Goal: Task Accomplishment & Management: Manage account settings

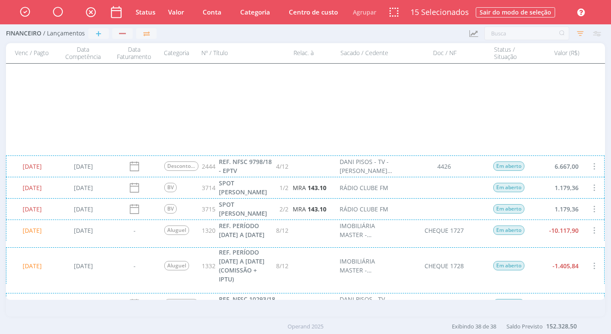
scroll to position [291, 0]
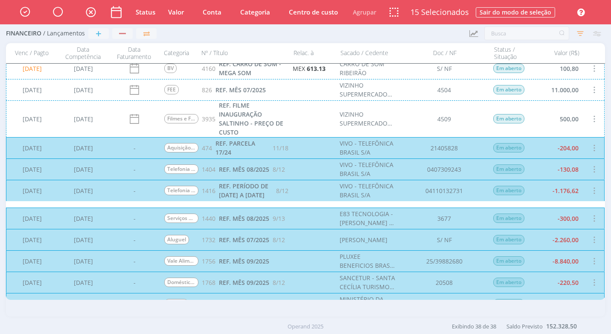
drag, startPoint x: 273, startPoint y: 266, endPoint x: 187, endPoint y: 285, distance: 87.8
click at [273, 266] on div "[DATE] [DATE] - Vale Alimentação/Refeição 1756 REF. MÊS 09/2025 PLUXEE BENEFICI…" at bounding box center [305, 260] width 599 height 21
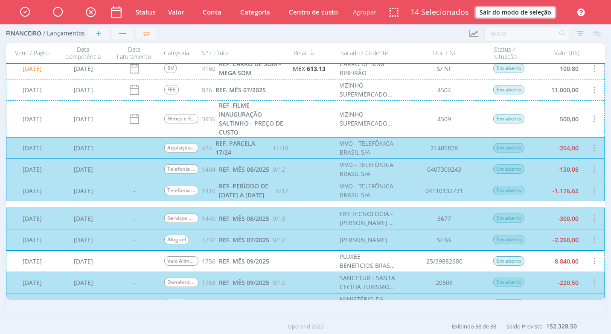
click at [526, 11] on button "Sair do modo de seleção" at bounding box center [515, 12] width 79 height 10
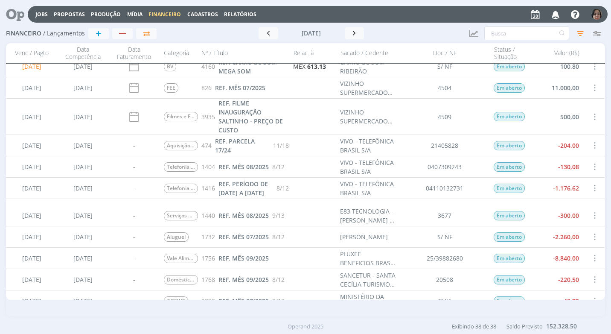
scroll to position [290, 0]
click at [249, 257] on span "REF. MÊS 09/2025" at bounding box center [244, 258] width 50 height 8
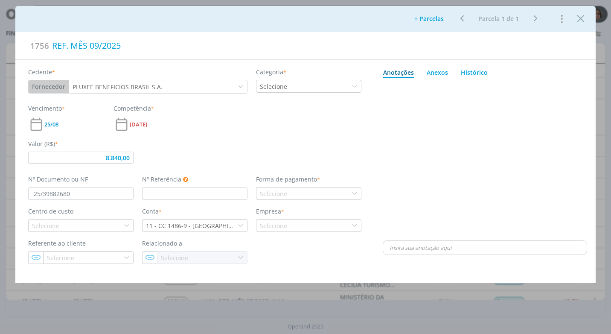
type input "8.840,00"
type input "09/25"
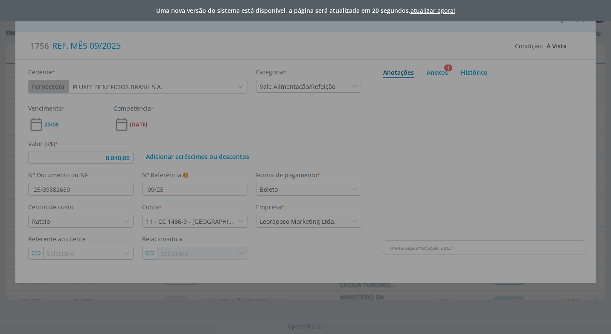
type input "8.840,00"
click at [130, 159] on div "Uma nova versão do sistema está disponível, a página será atualizada em 17 segu…" at bounding box center [305, 167] width 611 height 334
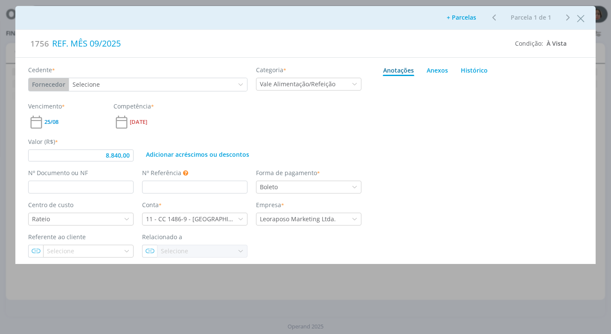
type input "25/39882680"
type input "09/25"
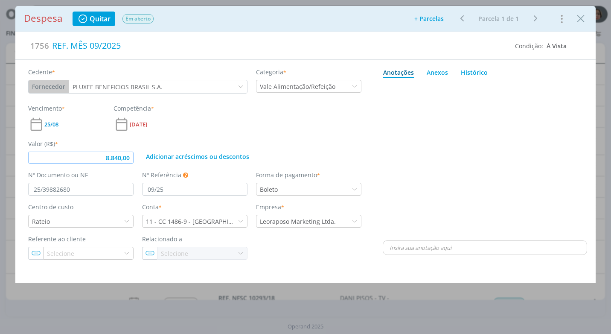
click at [129, 158] on input "8.840,00" at bounding box center [80, 158] width 105 height 12
click at [466, 161] on div "dialog" at bounding box center [485, 160] width 205 height 157
click at [436, 71] on div "Anexos 0" at bounding box center [437, 72] width 21 height 9
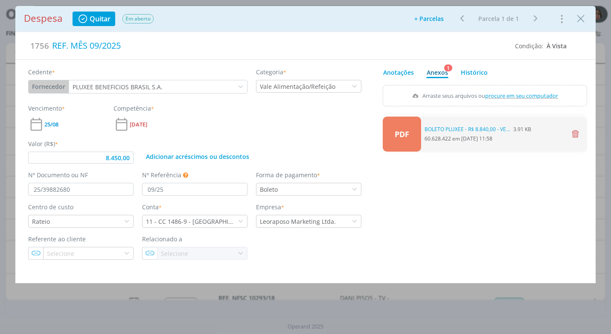
click at [574, 131] on icon "dialog" at bounding box center [575, 134] width 10 height 10
click at [570, 128] on div "PDF 0 Tem certeza que deseja excluir este arquivo? Não Sim" at bounding box center [485, 134] width 205 height 35
click at [568, 132] on button "Sim" at bounding box center [572, 133] width 17 height 9
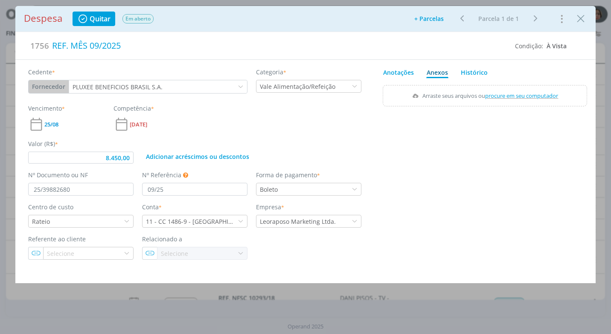
click at [300, 14] on div "Despesa Quitar Em aberto Adicionar parcelas: As parcelas serão geradas com base…" at bounding box center [306, 19] width 564 height 15
click at [129, 158] on input "8.450,00" at bounding box center [80, 158] width 105 height 12
type input "8.457,02"
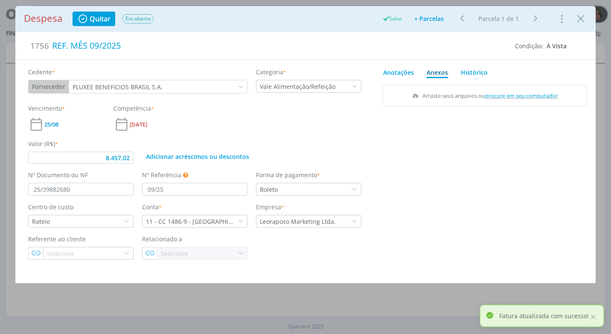
type input "8.457,02"
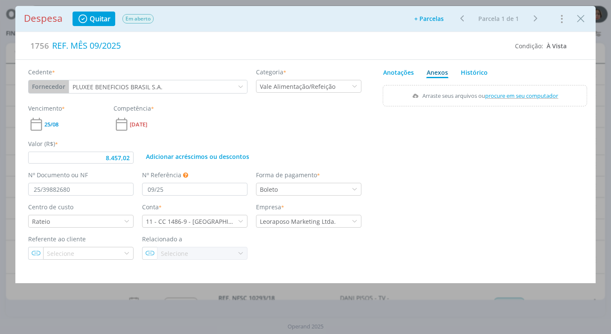
click at [501, 94] on span "procure em seu computador" at bounding box center [522, 96] width 73 height 8
click at [501, 88] on input "Arraste seus arquivos ou procure em seu computador" at bounding box center [485, 86] width 205 height 3
click at [73, 190] on input "25/39882680" at bounding box center [80, 189] width 105 height 13
type input "25/39885"
type input "8.457,02"
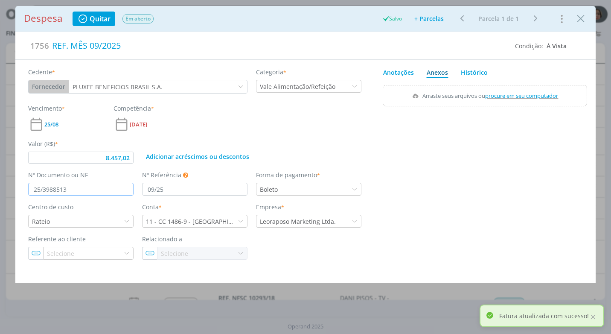
type input "25/39885135"
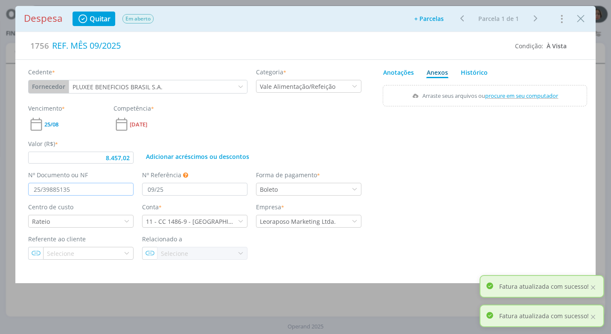
type input "8.457,02"
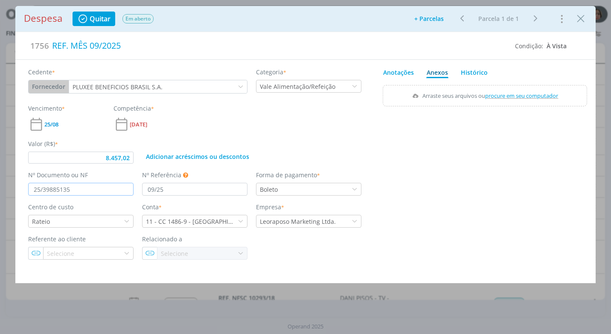
type input "25/39885135"
click at [510, 209] on div "dialog" at bounding box center [485, 187] width 205 height 149
type input "8.457,02"
click at [532, 95] on span "procure em seu computador" at bounding box center [522, 96] width 73 height 8
click at [532, 88] on input "Arraste seus arquivos ou procure em seu computador" at bounding box center [485, 86] width 205 height 3
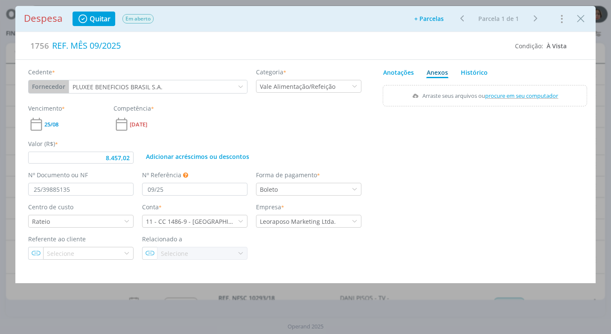
click at [576, 25] on button "Close" at bounding box center [581, 19] width 13 height 14
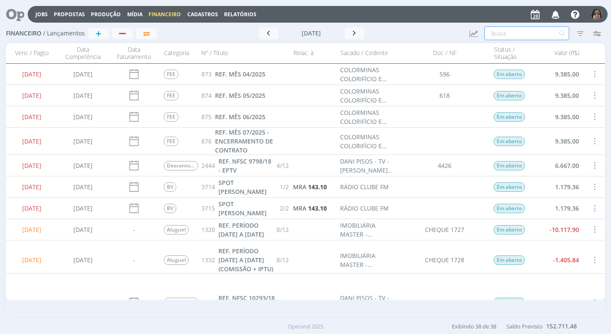
click at [497, 33] on input "text" at bounding box center [527, 33] width 85 height 14
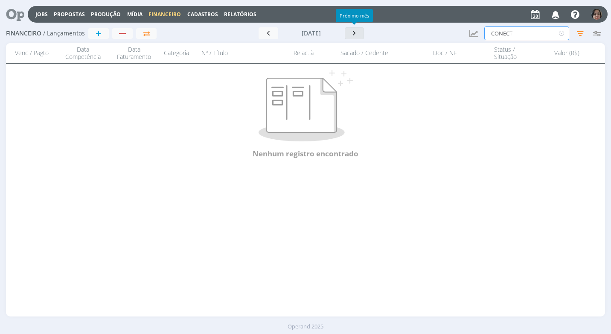
type input "CONECT"
click at [351, 36] on icon "button" at bounding box center [355, 33] width 9 height 8
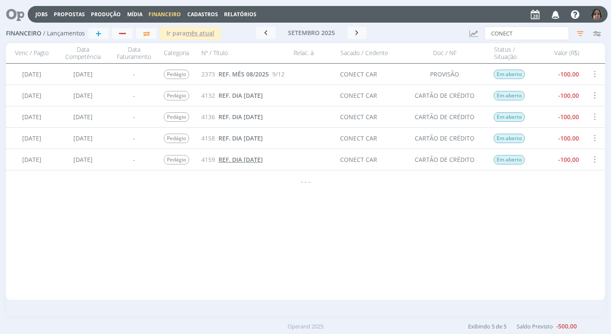
click at [258, 162] on span "REF. DIA 15/08/2025" at bounding box center [241, 159] width 44 height 8
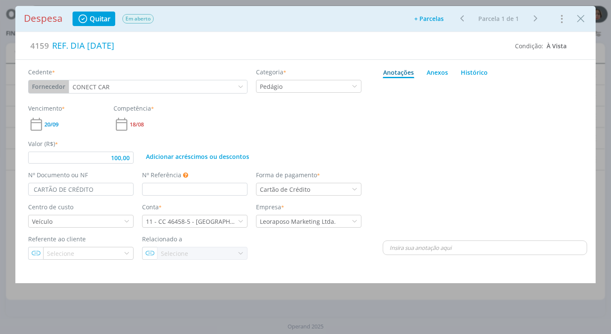
type input "100,00"
drag, startPoint x: 132, startPoint y: 45, endPoint x: 24, endPoint y: 46, distance: 107.2
click at [27, 46] on div "4159 REF. DIA 15/08/2025" at bounding box center [269, 45] width 491 height 19
copy div "REF. DIA 15/08/2025"
click at [582, 18] on icon "Close" at bounding box center [581, 18] width 13 height 13
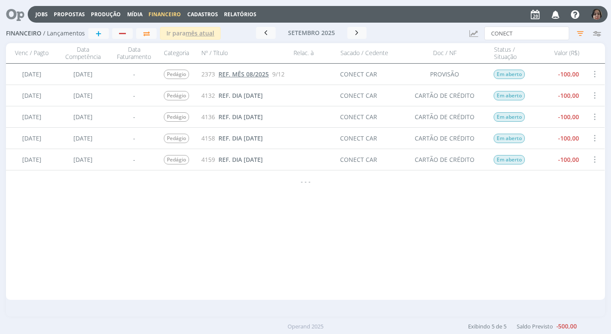
click at [255, 74] on span "REF. MÊS 08/2025" at bounding box center [244, 74] width 50 height 8
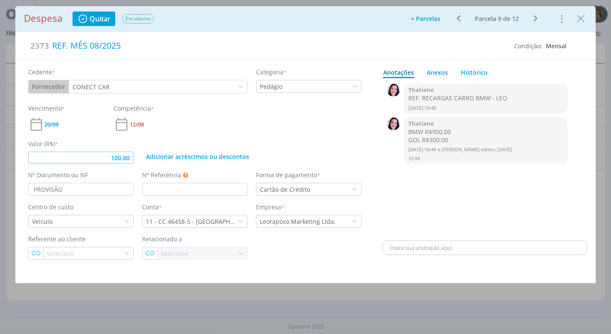
click at [114, 159] on input "100,00" at bounding box center [80, 158] width 105 height 12
click at [113, 159] on input "100,00" at bounding box center [80, 158] width 105 height 12
type input "2,00"
click at [131, 156] on input "2,00" at bounding box center [80, 158] width 105 height 12
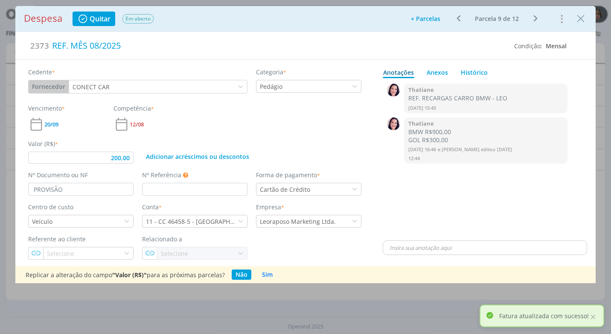
click at [171, 135] on div "Valor (R$) * 200,00 Adicionar acréscimos ou descontos" at bounding box center [195, 147] width 342 height 31
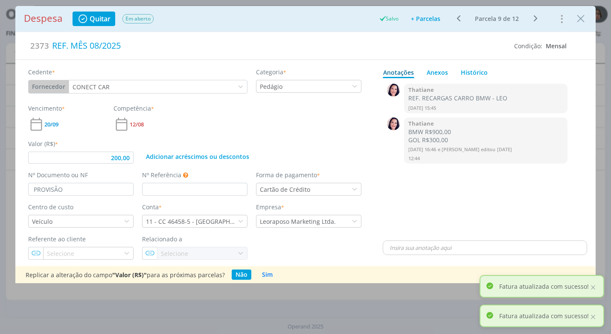
click at [321, 140] on div "Adicionar acréscimos ou descontos" at bounding box center [252, 151] width 228 height 24
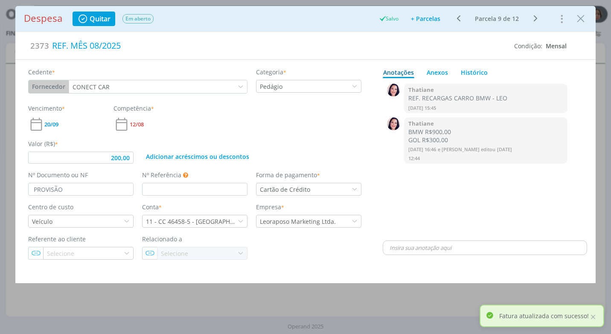
type input "200,00"
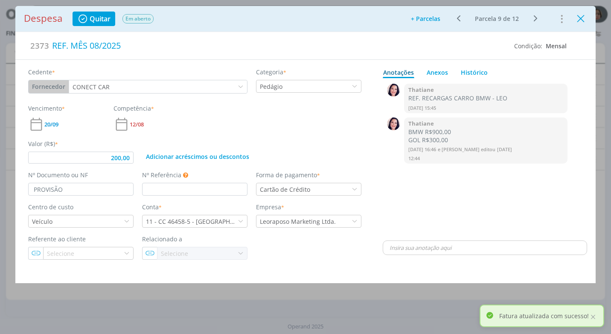
click at [583, 16] on icon "Close" at bounding box center [581, 18] width 13 height 13
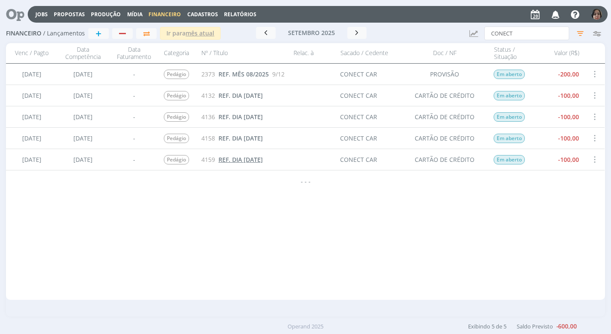
click at [236, 163] on span "REF. DIA 15/08/2025" at bounding box center [241, 159] width 44 height 8
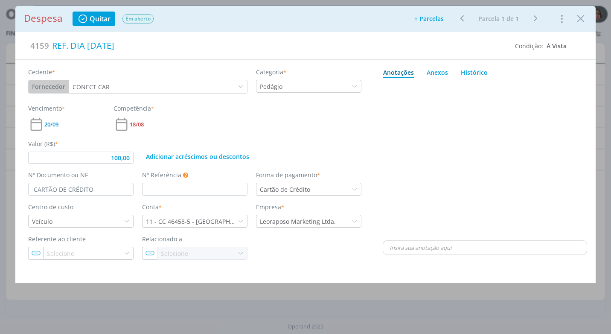
type input "100,00"
click at [576, 23] on icon "Close" at bounding box center [581, 18] width 13 height 13
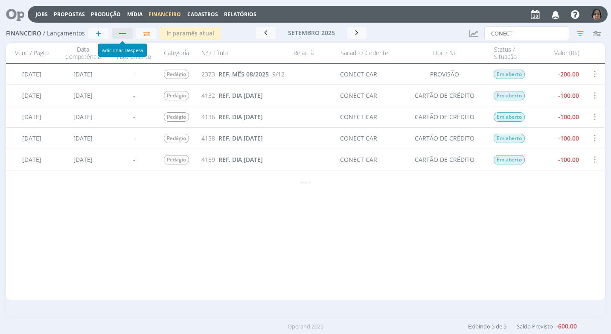
click at [126, 31] on div "button" at bounding box center [122, 34] width 11 height 6
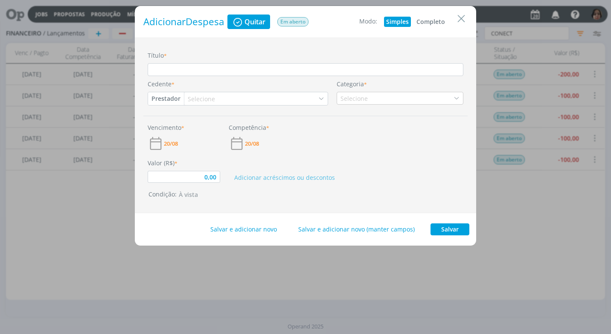
click at [425, 20] on button "Completo" at bounding box center [431, 22] width 33 height 10
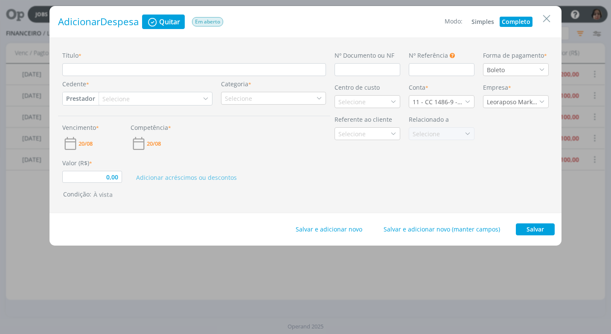
type input "0,00"
click at [100, 73] on input "Título *" at bounding box center [194, 69] width 264 height 13
paste input "REF. DIA 15/08/2025"
type input "REF. DIA 15/08/2025"
type input "0,00"
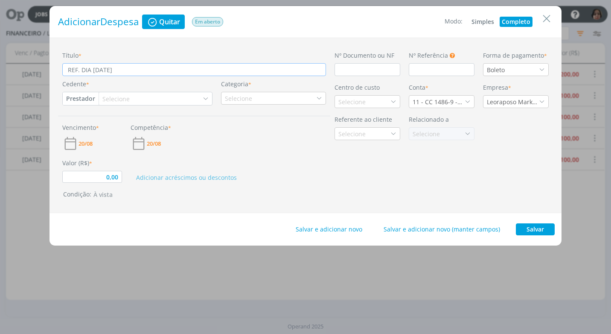
click at [102, 72] on input "REF. DIA 15/08/2025" at bounding box center [194, 69] width 264 height 13
drag, startPoint x: 99, startPoint y: 71, endPoint x: 98, endPoint y: 75, distance: 4.5
click at [99, 75] on input "REF. DIA 15/08/2025" at bounding box center [194, 69] width 264 height 13
type input "REF. DIA 1/08/2025"
type input "0,00"
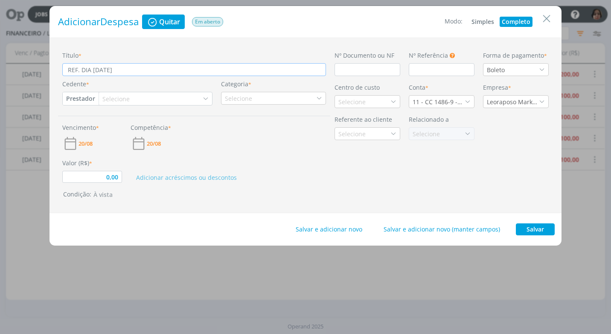
type input "REF. DIA 18/08/2025"
type input "0,00"
type input "REF. DIA 18/08/2025"
click at [366, 65] on input "dialog" at bounding box center [368, 69] width 66 height 13
type input "C"
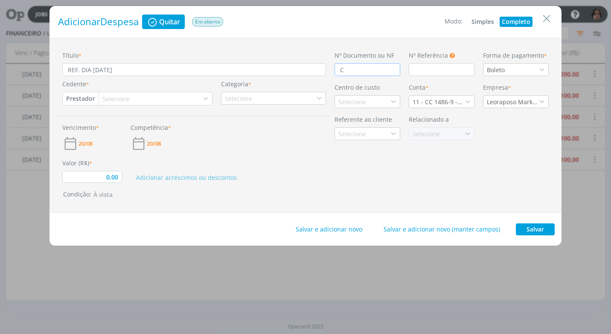
type input "0,00"
type input "CA"
type input "0,00"
type input "CAR"
type input "0,00"
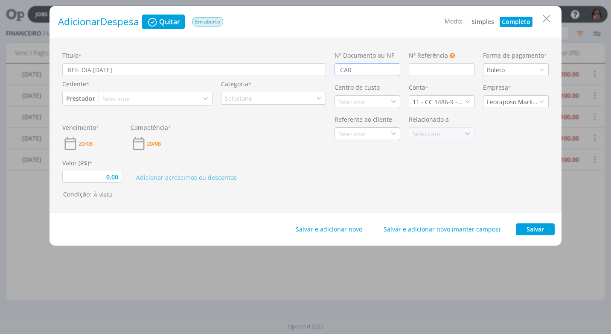
type input "CART"
type input "0,00"
type input "CARTÃ"
type input "0,00"
type input "CARTÃO"
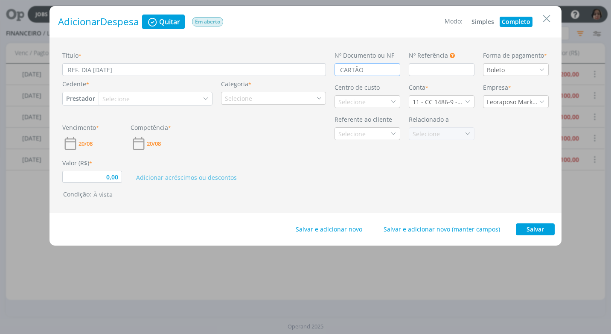
type input "0,00"
type input "CARTÃO D"
type input "0,00"
type input "CARTÃO DE"
type input "0,00"
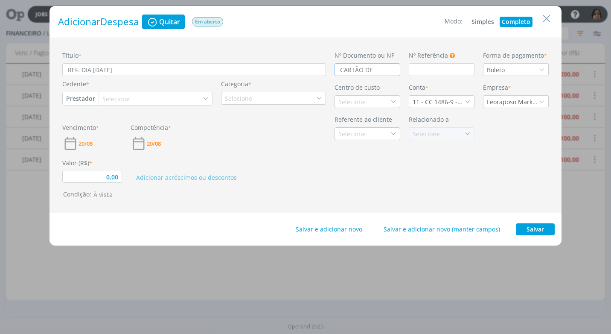
type input "CARTÃO DE"
type input "0,00"
type input "CARTÃO DE C"
type input "0,00"
type input "CARTÃO DE CR"
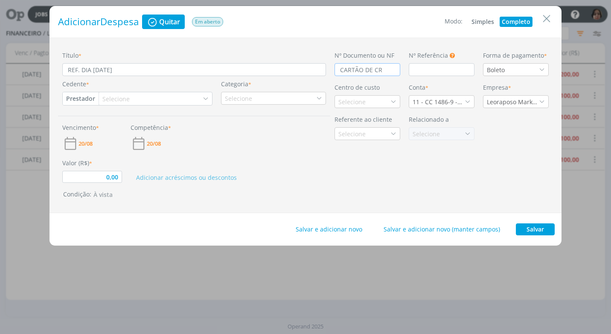
type input "0,00"
type input "CARTÃO DE CRÉ"
type input "0,00"
type input "CARTÃO DE CRÉDI"
type input "0,00"
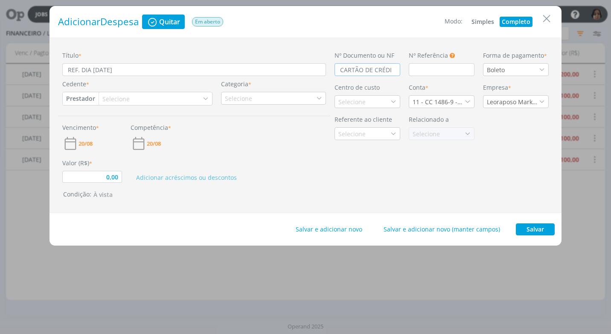
type input "CARTÃO DE CRÉDIT"
type input "0,00"
type input "CARTÃO DE CRÉDITO"
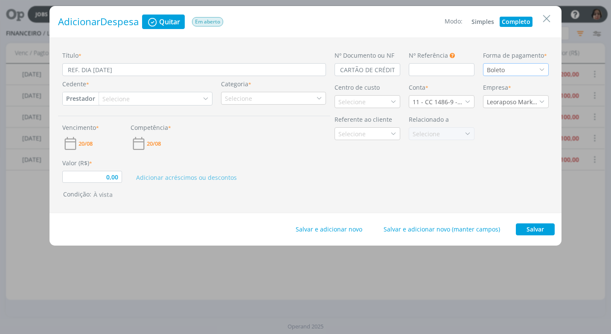
click at [543, 68] on icon "dialog" at bounding box center [542, 70] width 6 height 6
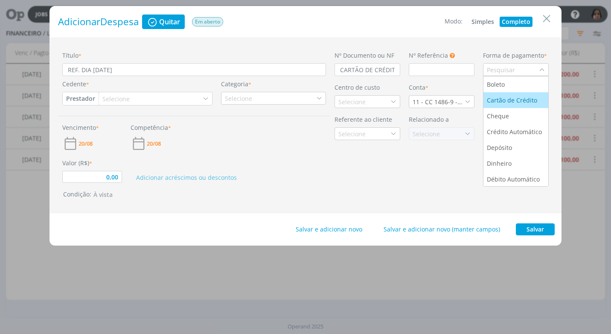
click at [533, 100] on div "Cartão de Crédito" at bounding box center [513, 100] width 52 height 9
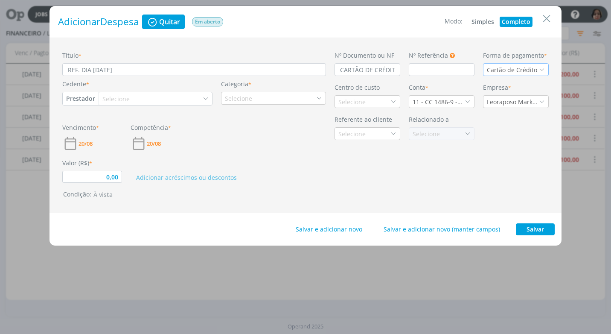
click at [83, 101] on button "Prestador" at bounding box center [81, 98] width 36 height 13
drag, startPoint x: 88, startPoint y: 128, endPoint x: 102, endPoint y: 124, distance: 14.6
click at [88, 128] on link "Fornecedor" at bounding box center [96, 127] width 67 height 14
type input "0,00"
click at [119, 102] on div "Selecione" at bounding box center [121, 98] width 29 height 9
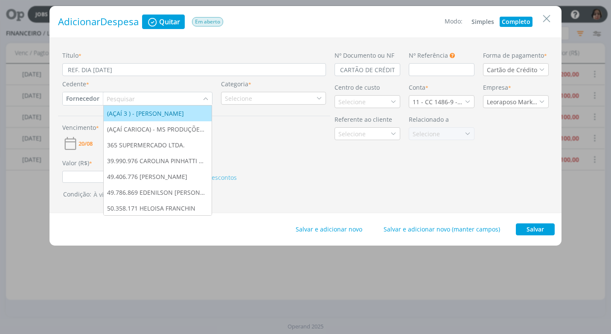
click at [119, 98] on input "dialog" at bounding box center [152, 99] width 99 height 12
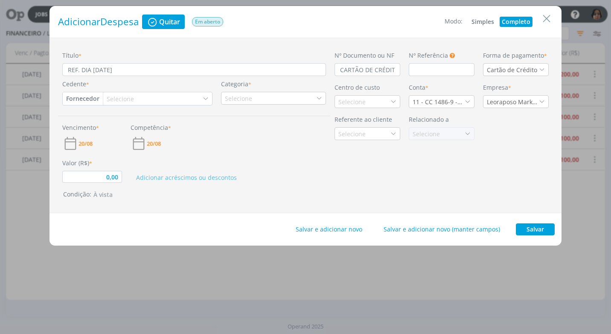
click at [120, 98] on div "Selecione" at bounding box center [121, 98] width 29 height 9
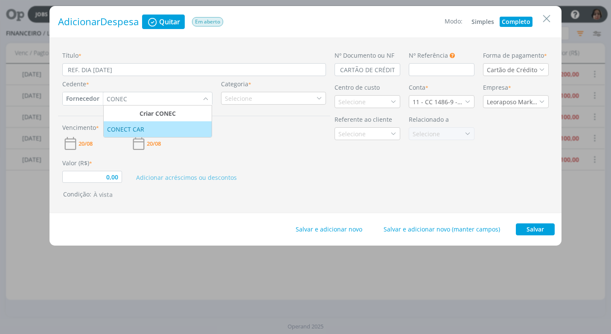
type input "CONEC"
click at [161, 134] on li "CONECT CAR" at bounding box center [158, 129] width 108 height 16
type input "0,00"
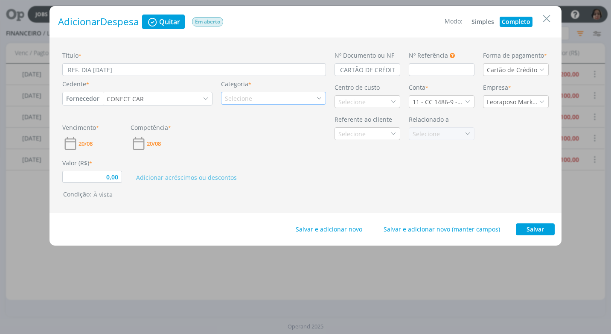
click at [321, 97] on icon "dialog" at bounding box center [319, 98] width 6 height 6
type input "PEDA"
click at [259, 125] on div "Pedágio" at bounding box center [274, 124] width 102 height 9
type input "0,00"
click at [391, 100] on icon "dialog" at bounding box center [394, 102] width 6 height 6
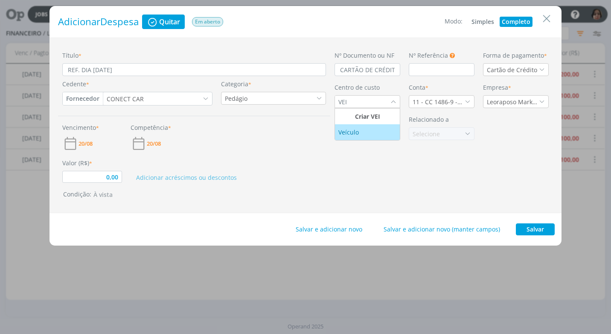
type input "VEI"
click at [369, 135] on div "Veículo" at bounding box center [368, 132] width 58 height 9
click at [468, 101] on icon "dialog" at bounding box center [468, 102] width 6 height 6
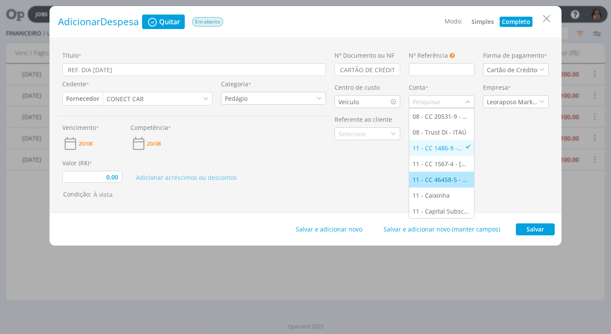
click at [447, 176] on div "11 - CC 46458-5 - ITAÚ" at bounding box center [442, 179] width 58 height 9
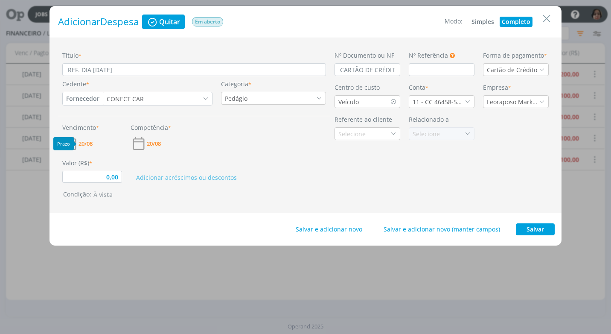
click at [81, 145] on span "20/08" at bounding box center [86, 144] width 14 height 6
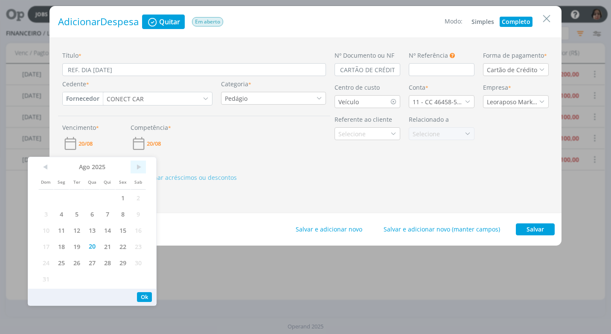
click at [140, 167] on span ">" at bounding box center [138, 167] width 15 height 13
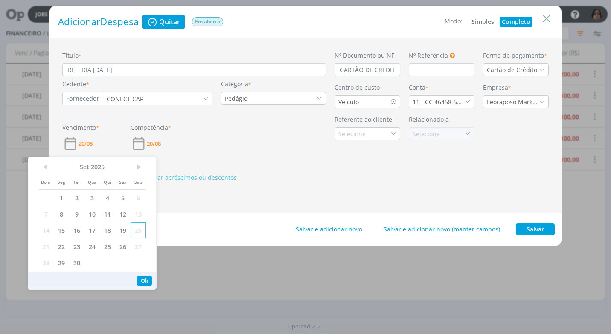
click at [137, 229] on span "20" at bounding box center [138, 230] width 15 height 16
click at [147, 280] on button "Ok" at bounding box center [144, 281] width 15 height 10
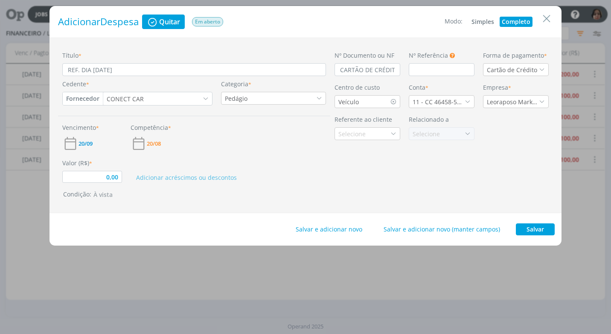
click at [107, 184] on div "Título * REF. DIA 18/08/2025 Cedente * Fornecedor Cliente Fornecedor Veículo Pr…" at bounding box center [194, 125] width 272 height 149
click at [120, 175] on input "0,00" at bounding box center [92, 177] width 60 height 12
click at [181, 144] on div "20/08" at bounding box center [161, 143] width 60 height 16
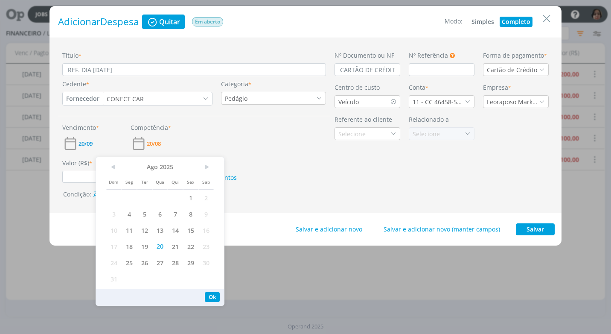
click at [302, 167] on div "Adicionar acréscimos ou descontos" at bounding box center [228, 170] width 205 height 24
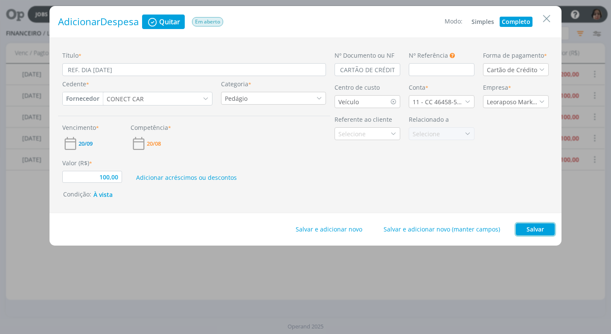
click at [542, 228] on button "Salvar" at bounding box center [535, 229] width 39 height 12
type input "100,00"
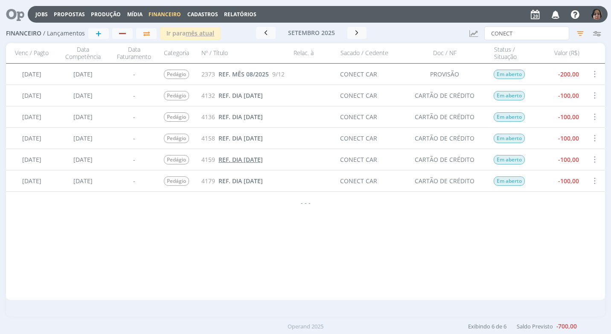
click at [253, 158] on span "REF. DIA 15/08/2025" at bounding box center [241, 159] width 44 height 8
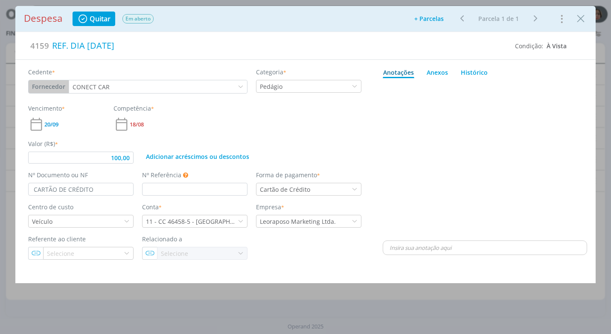
type input "100,00"
click at [583, 19] on icon "Close" at bounding box center [581, 18] width 13 height 13
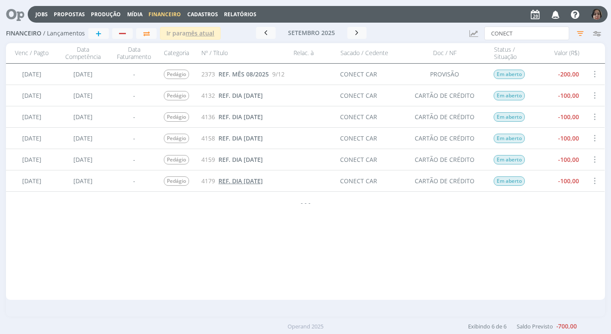
click at [263, 183] on span "REF. DIA 18/08/2025" at bounding box center [241, 181] width 44 height 8
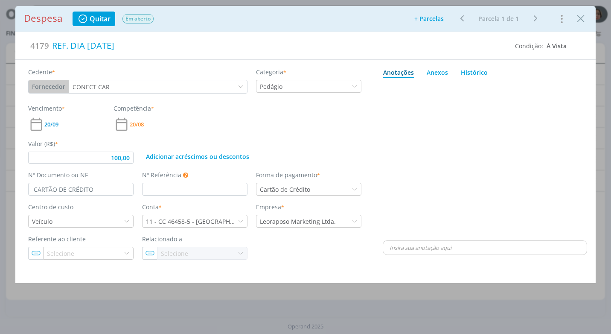
type input "100,00"
click at [579, 20] on icon "Close" at bounding box center [581, 18] width 13 height 13
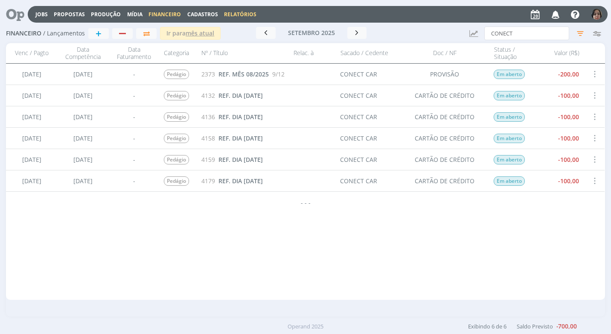
click at [238, 17] on link "Relatórios" at bounding box center [240, 14] width 32 height 7
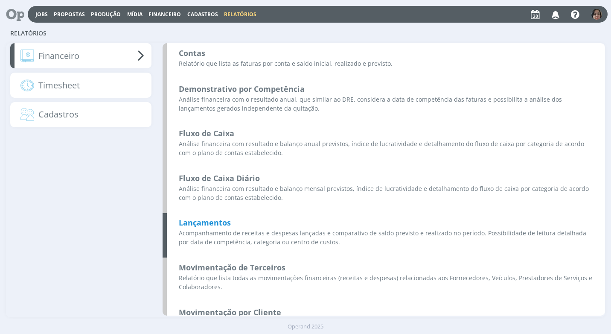
click at [213, 222] on b "Lançamentos" at bounding box center [205, 222] width 52 height 10
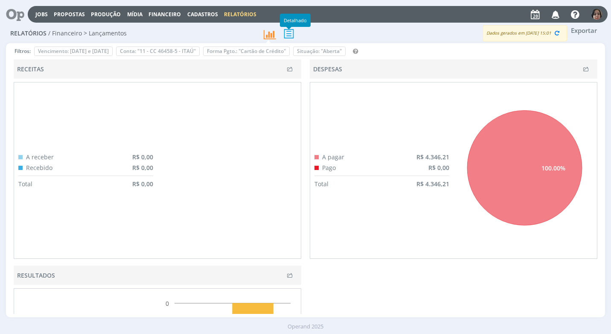
click at [291, 36] on icon at bounding box center [289, 34] width 18 height 18
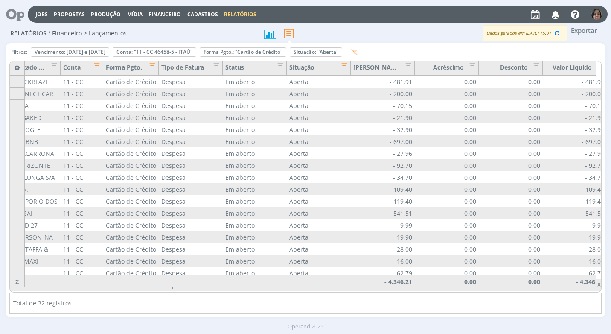
scroll to position [0, 519]
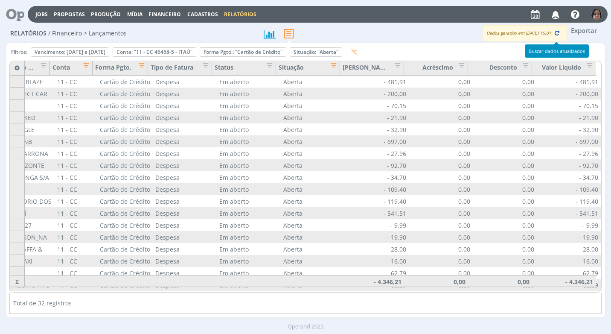
click at [559, 36] on icon "button" at bounding box center [558, 33] width 8 height 8
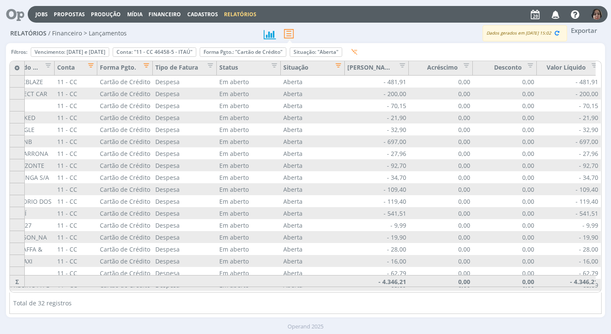
click at [579, 31] on button "Exportar" at bounding box center [584, 30] width 34 height 11
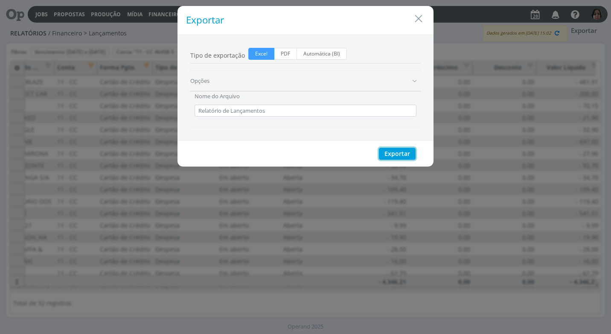
click at [392, 155] on button "Exportar" at bounding box center [397, 154] width 37 height 12
click at [348, 94] on div "Nome do Arquivo Relatório de Lançamentos" at bounding box center [305, 103] width 231 height 25
click at [420, 20] on icon "Close" at bounding box center [418, 18] width 13 height 13
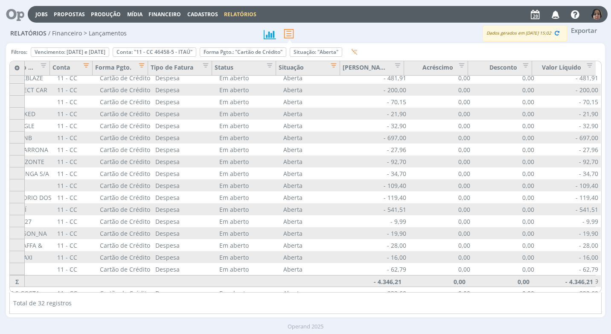
scroll to position [0, 519]
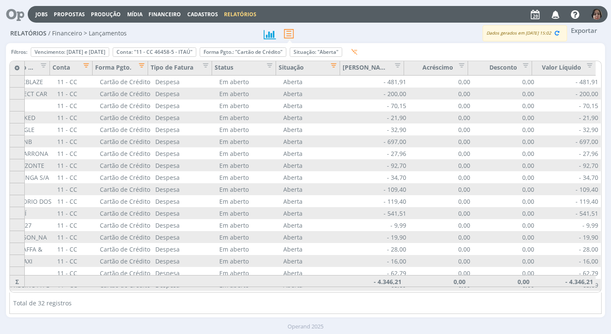
click at [171, 9] on div "Jobs Propostas Produção Mídia Financeiro Cadastros Relatórios Notificações Cent…" at bounding box center [318, 14] width 580 height 17
click at [162, 11] on span "Financeiro" at bounding box center [165, 14] width 32 height 7
click at [161, 26] on link "Lançamentos" at bounding box center [166, 28] width 72 height 13
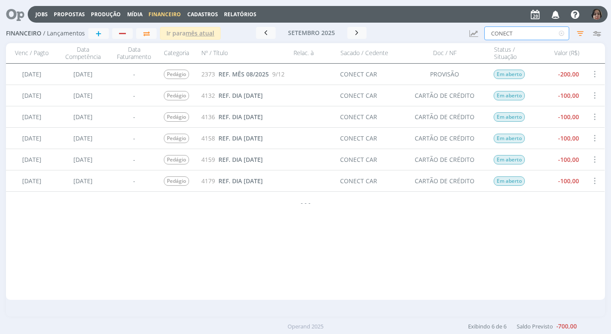
click at [521, 33] on input "CONECT" at bounding box center [527, 33] width 85 height 14
type input "C"
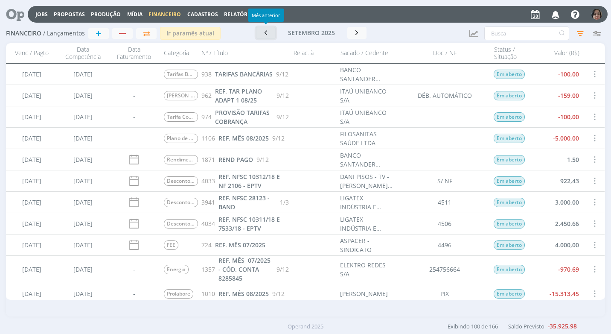
click at [272, 30] on button "button" at bounding box center [266, 33] width 20 height 12
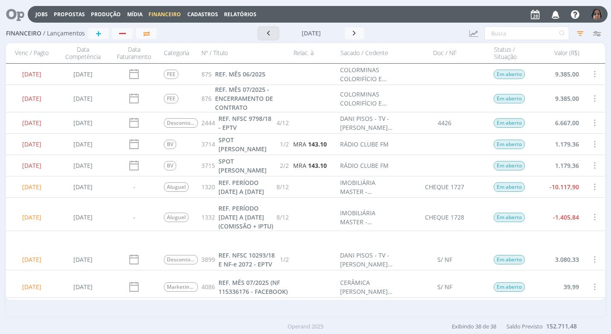
scroll to position [85, 0]
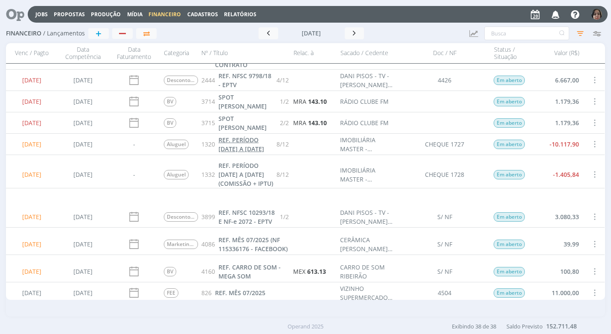
click at [249, 146] on span "REF. PERÍODO [DATE] A [DATE]" at bounding box center [242, 144] width 46 height 17
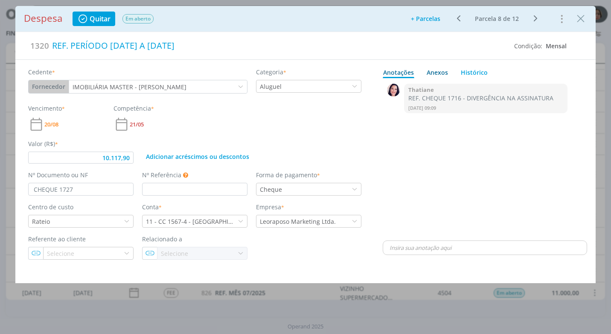
click at [441, 68] on div "Anexos 0" at bounding box center [437, 72] width 21 height 9
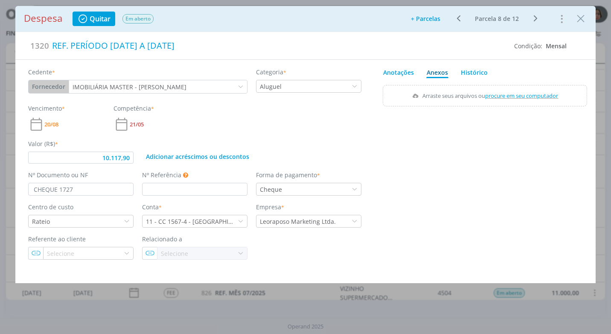
type input "10.117,90"
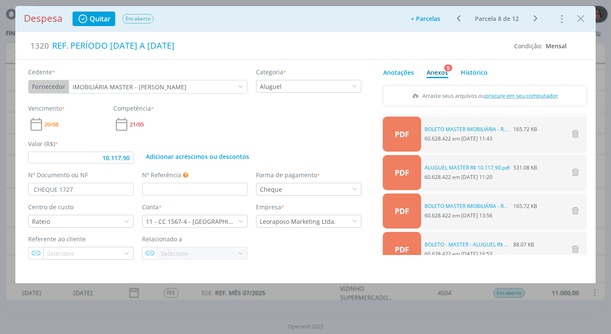
click at [532, 95] on span "procure em seu computador" at bounding box center [522, 96] width 73 height 8
click at [532, 88] on input "Arraste seus arquivos ou procure em seu computador" at bounding box center [485, 86] width 205 height 3
type input "C:\fakepath\CHEQUE 1727 MASTER IMOBILIÁRIA - R$ 10.117,90 - VENC. 20-08-25.pdf"
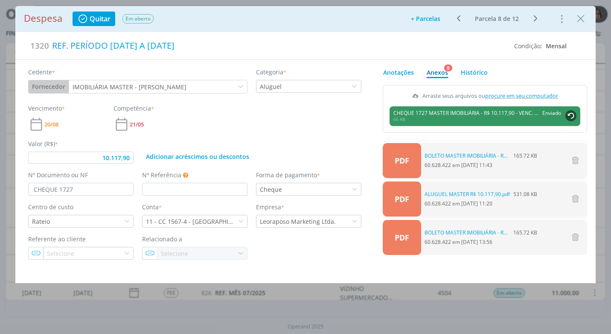
type input "10.117,90"
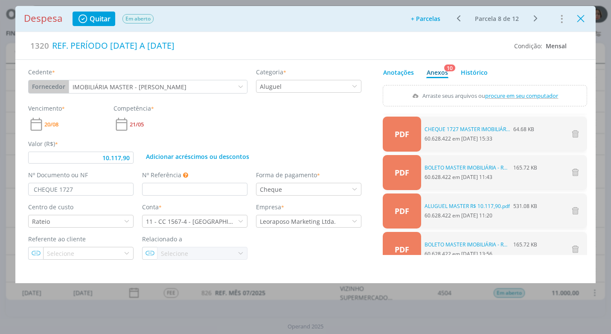
click at [578, 19] on icon "Close" at bounding box center [581, 18] width 13 height 13
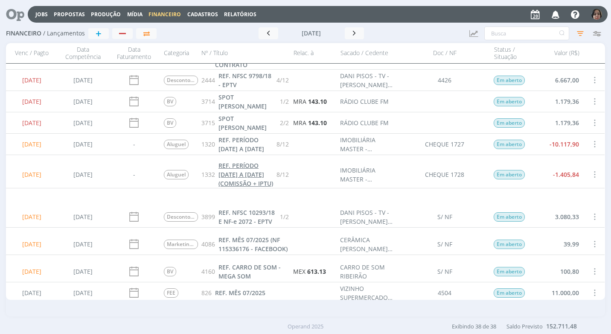
click at [228, 187] on span "REF. PERÍODO [DATE] A [DATE] (COMISSÃO + IPTU)" at bounding box center [246, 174] width 55 height 26
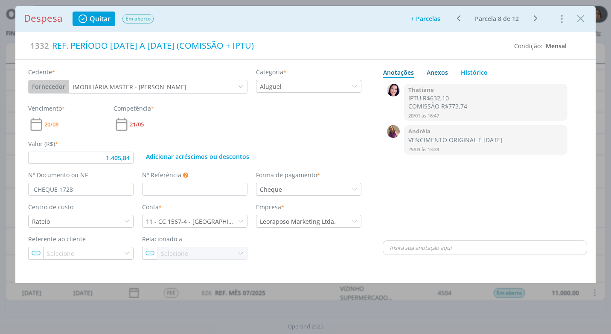
click at [445, 71] on div "Anexos 0" at bounding box center [437, 72] width 21 height 9
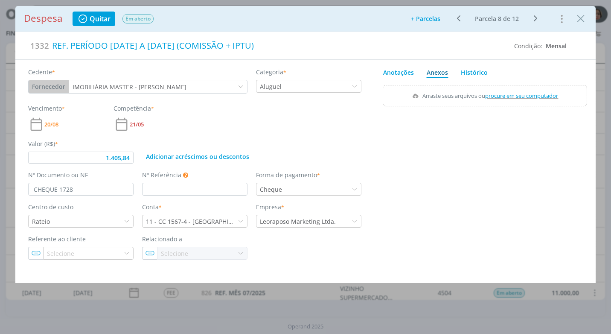
type input "1.405,84"
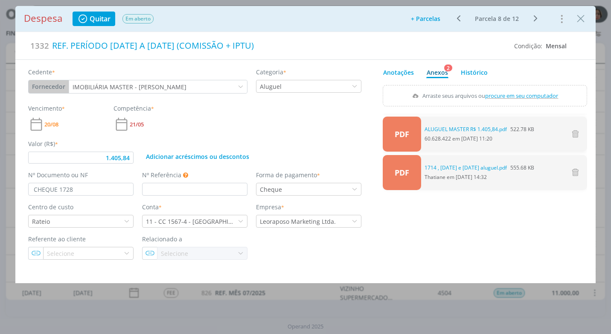
click at [521, 93] on span "procure em seu computador" at bounding box center [522, 96] width 73 height 8
click at [521, 88] on input "Arraste seus arquivos ou procure em seu computador" at bounding box center [485, 86] width 205 height 3
type input "C:\fakepath\CHEQUE 1728 MASTER IMOBILIÁRIA - R$ 1.405,84 - VENC. 20-08-25.pdf"
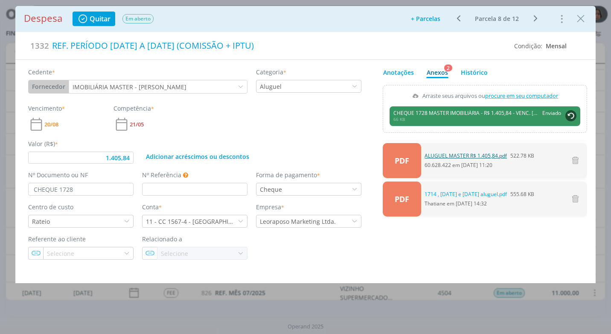
type input "1.405,84"
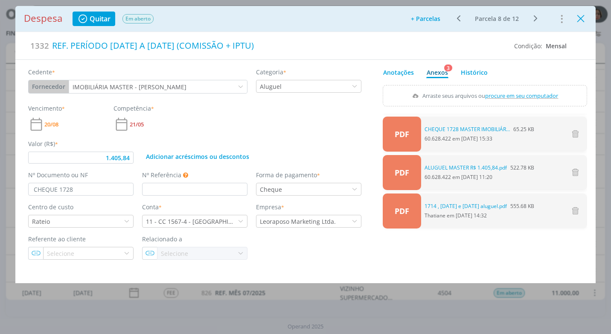
click at [581, 21] on icon "Close" at bounding box center [581, 18] width 13 height 13
